Goal: Information Seeking & Learning: Find contact information

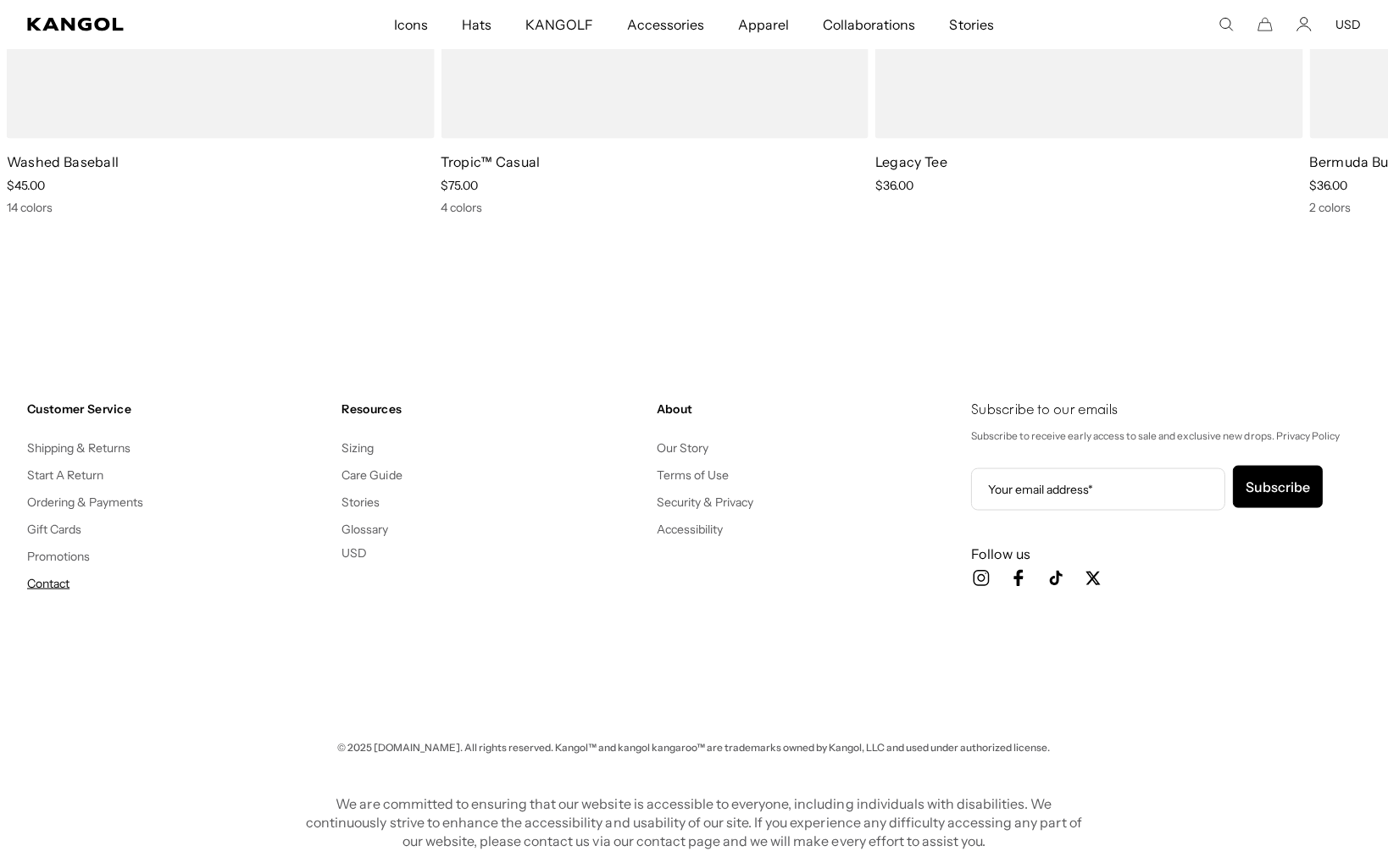
click at [56, 582] on link "Contact" at bounding box center [47, 583] width 42 height 15
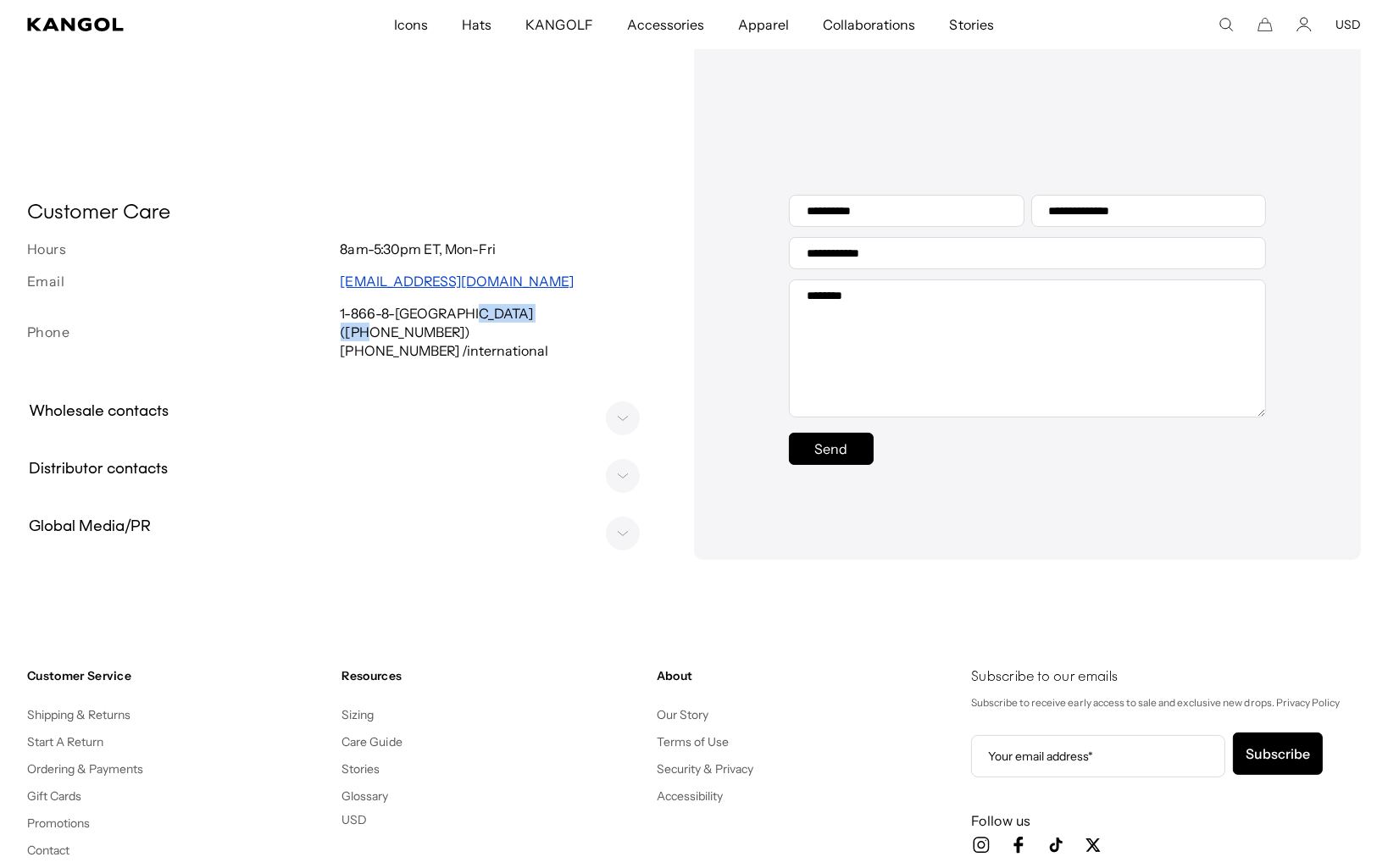
drag, startPoint x: 565, startPoint y: 336, endPoint x: 470, endPoint y: 330, distance: 95.2
click at [470, 330] on p "1-866-8-[GEOGRAPHIC_DATA] ([PHONE_NUMBER])" at bounding box center [497, 323] width 313 height 38
drag, startPoint x: 470, startPoint y: 330, endPoint x: 555, endPoint y: 336, distance: 85.2
click at [561, 334] on p "1-866-8-[GEOGRAPHIC_DATA] ([PHONE_NUMBER])" at bounding box center [497, 323] width 313 height 38
copy p "[PHONE_NUMBER]"
